Goal: Task Accomplishment & Management: Use online tool/utility

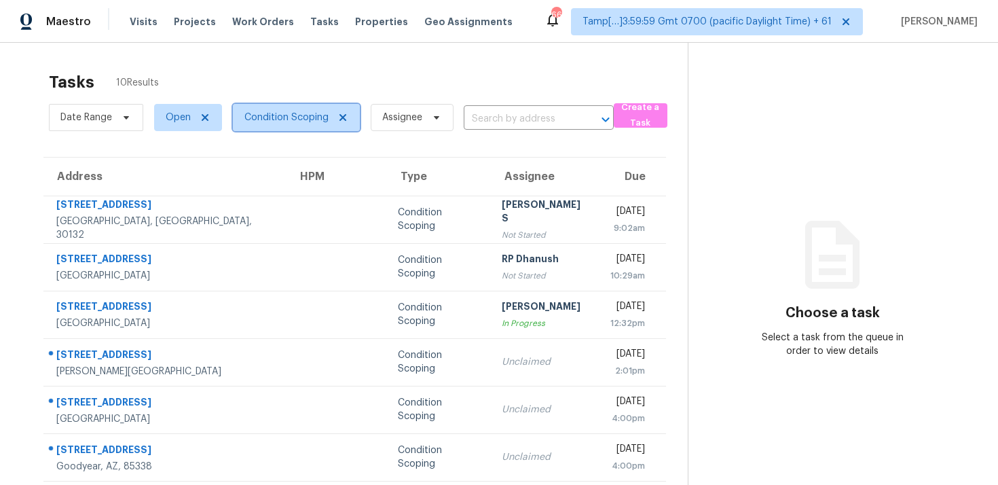
click at [266, 111] on span "Condition Scoping" at bounding box center [286, 118] width 84 height 14
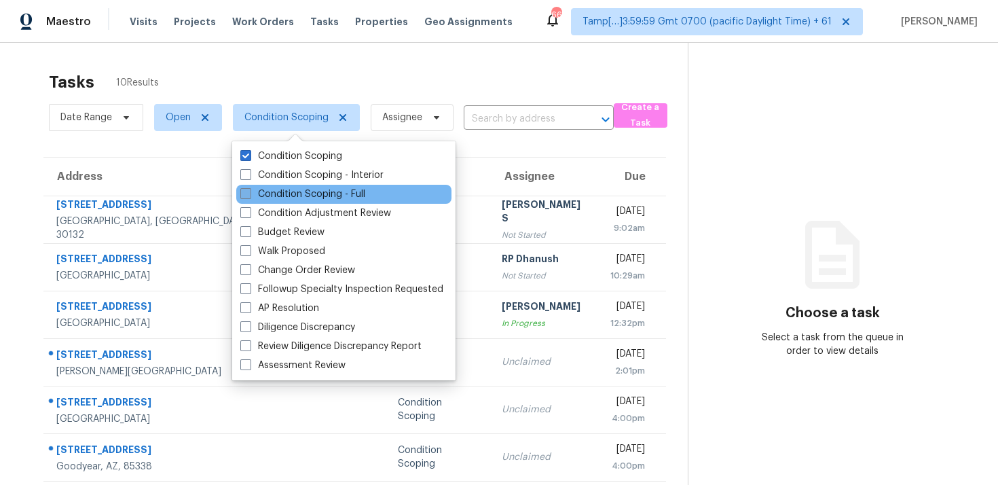
click at [292, 195] on label "Condition Scoping - Full" at bounding box center [302, 194] width 125 height 14
click at [249, 195] on input "Condition Scoping - Full" at bounding box center [244, 191] width 9 height 9
checkbox input "true"
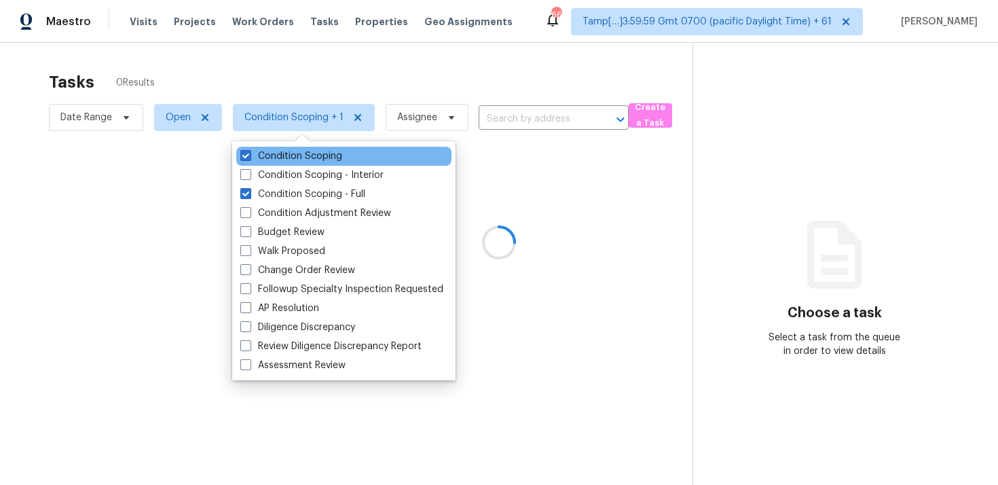
click at [290, 163] on div "Condition Scoping" at bounding box center [343, 156] width 215 height 19
click at [291, 154] on label "Condition Scoping" at bounding box center [291, 156] width 102 height 14
click at [249, 154] on input "Condition Scoping" at bounding box center [244, 153] width 9 height 9
checkbox input "false"
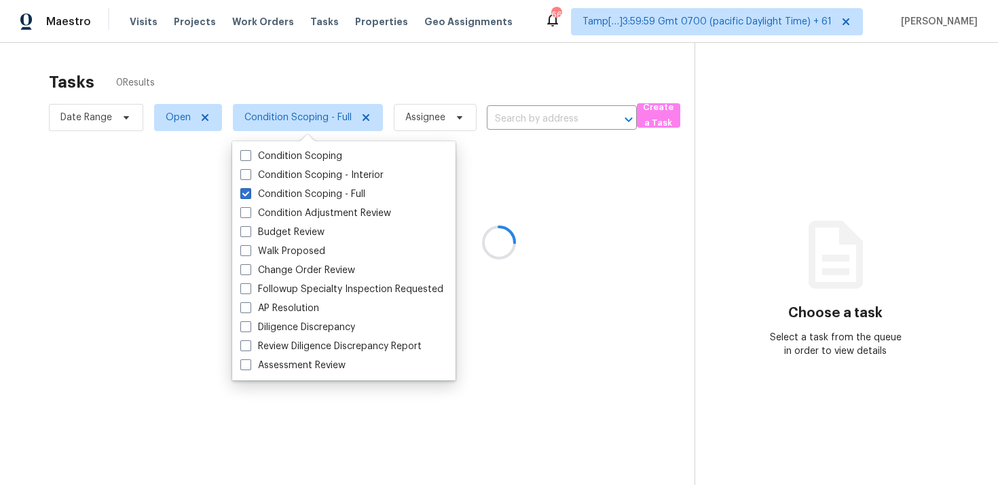
click at [295, 77] on div at bounding box center [499, 242] width 998 height 485
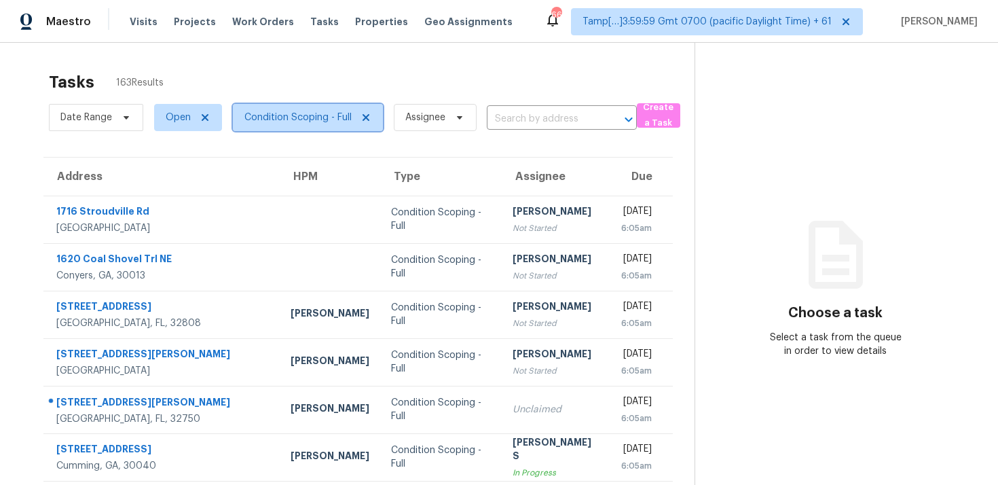
click at [287, 115] on span "Condition Scoping - Full" at bounding box center [297, 118] width 107 height 14
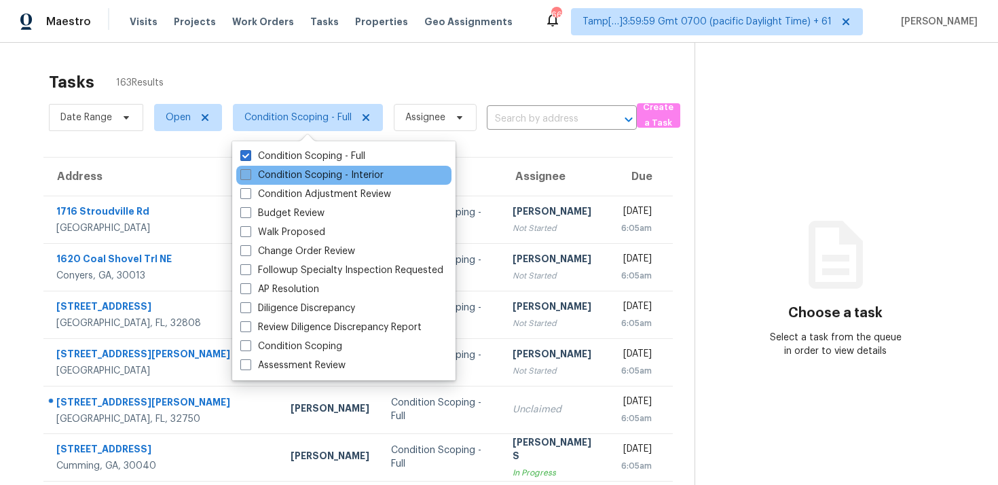
click at [293, 174] on label "Condition Scoping - Interior" at bounding box center [311, 175] width 143 height 14
click at [249, 174] on input "Condition Scoping - Interior" at bounding box center [244, 172] width 9 height 9
checkbox input "true"
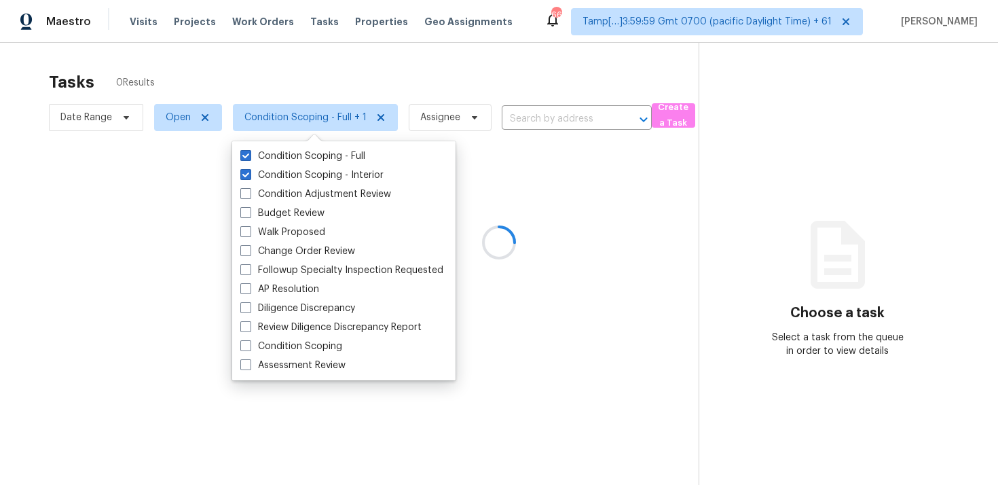
click at [283, 77] on div at bounding box center [499, 242] width 998 height 485
